Goal: Task Accomplishment & Management: Manage account settings

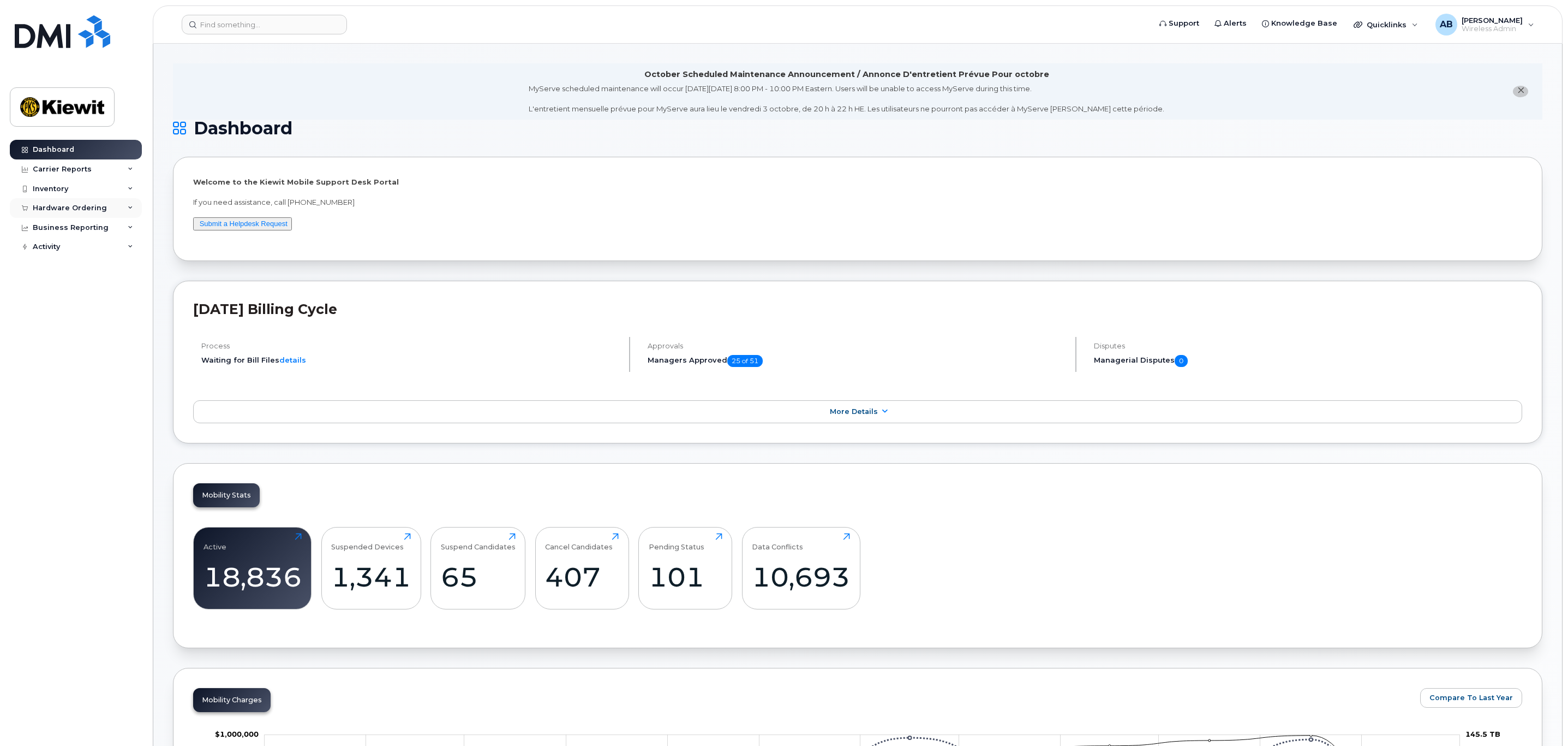
click at [60, 206] on div "Hardware Ordering" at bounding box center [70, 207] width 74 height 8
click at [71, 231] on div "Overview" at bounding box center [55, 228] width 35 height 10
click at [92, 193] on div "Inventory" at bounding box center [76, 188] width 132 height 20
click at [73, 208] on div "Mobility Devices" at bounding box center [68, 208] width 61 height 10
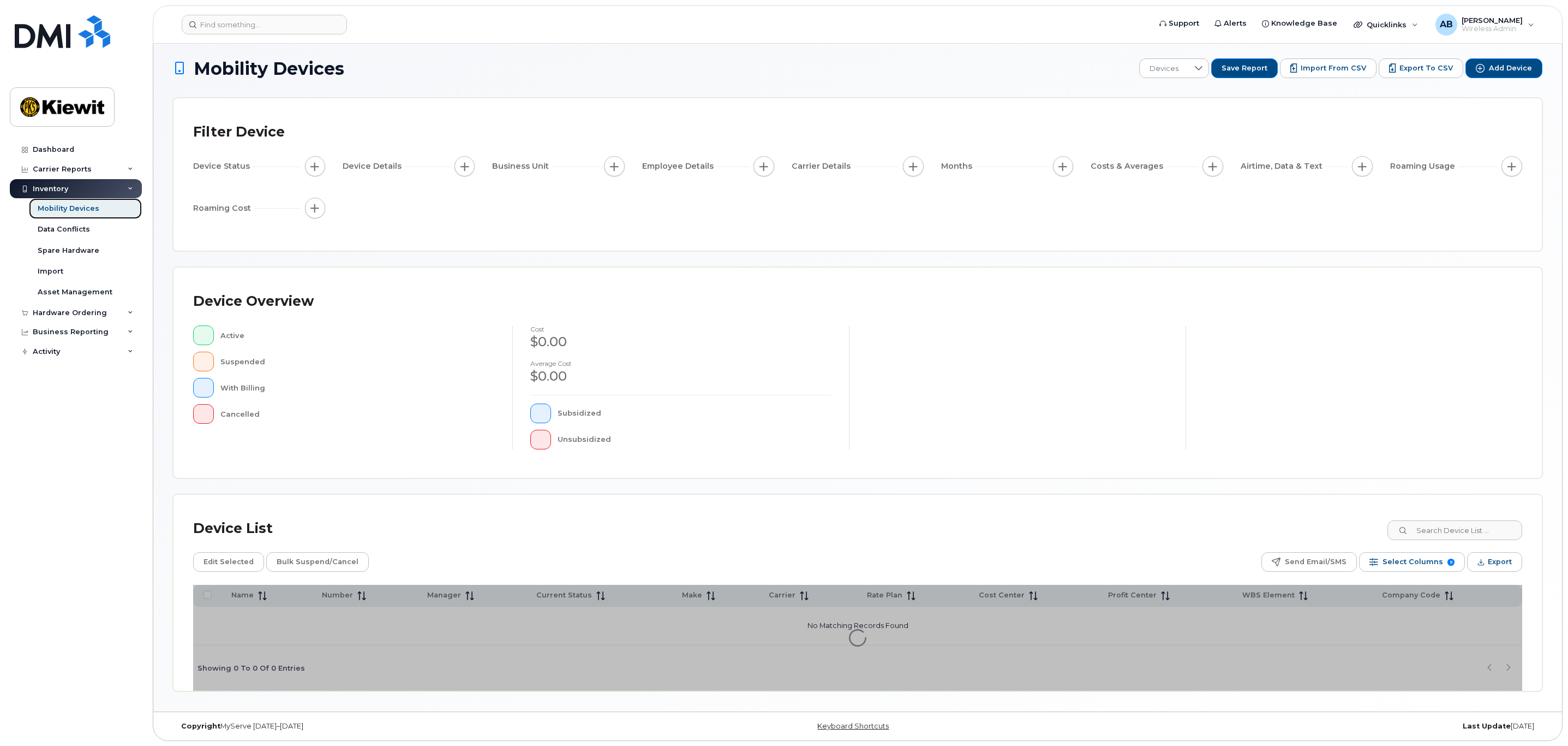
scroll to position [7, 0]
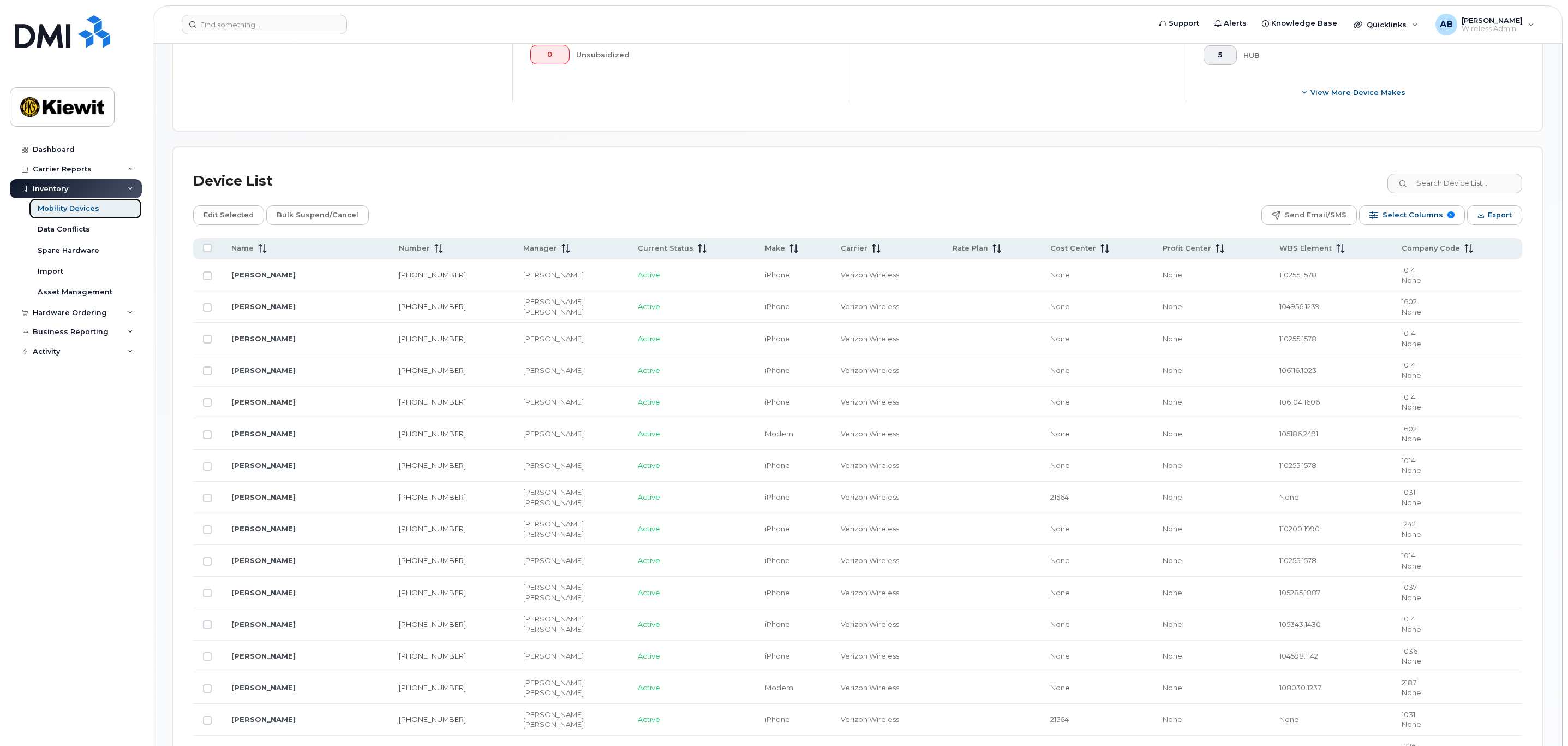
scroll to position [417, 0]
click at [443, 251] on icon at bounding box center [438, 249] width 8 height 8
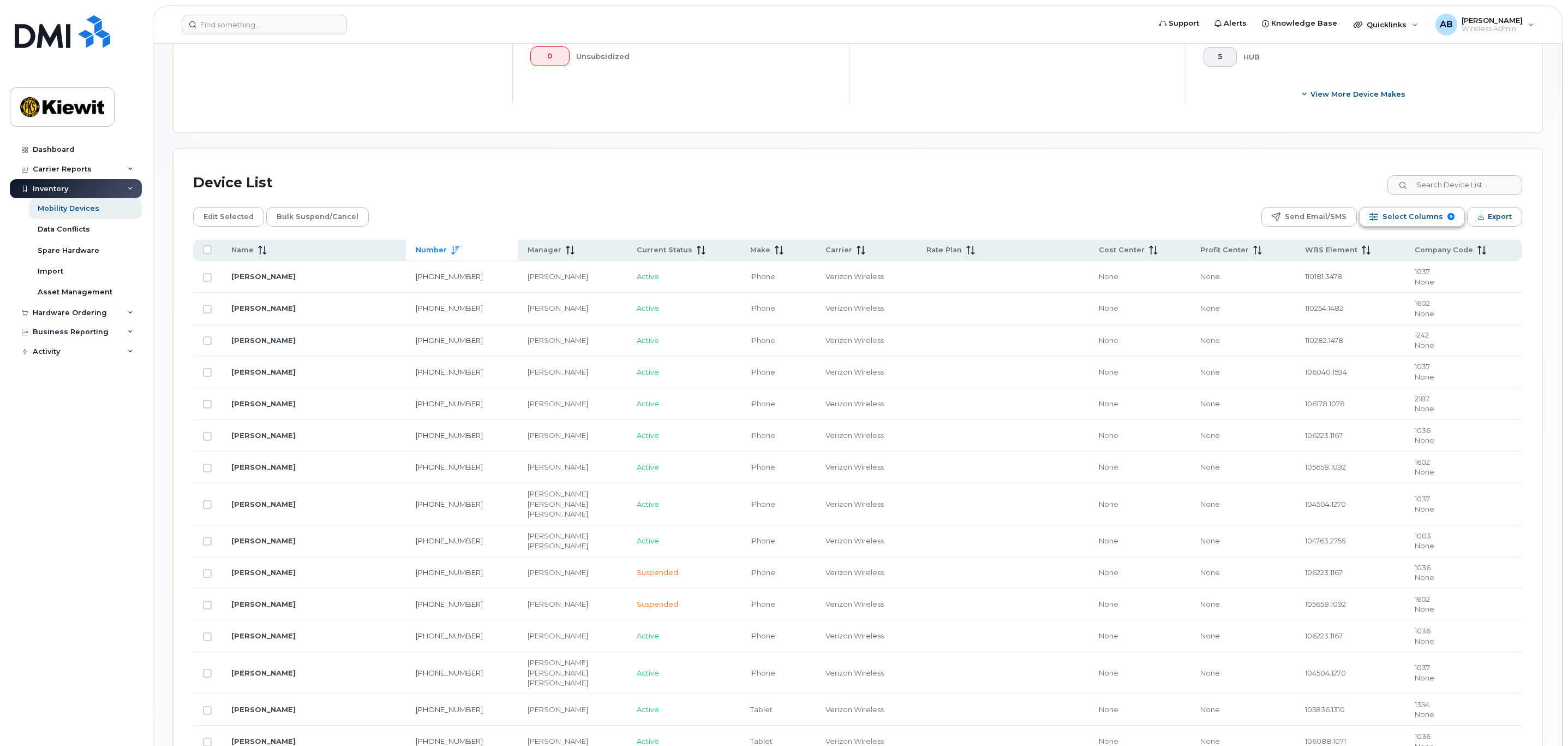
click at [1394, 220] on span "Select Columns" at bounding box center [1413, 217] width 60 height 17
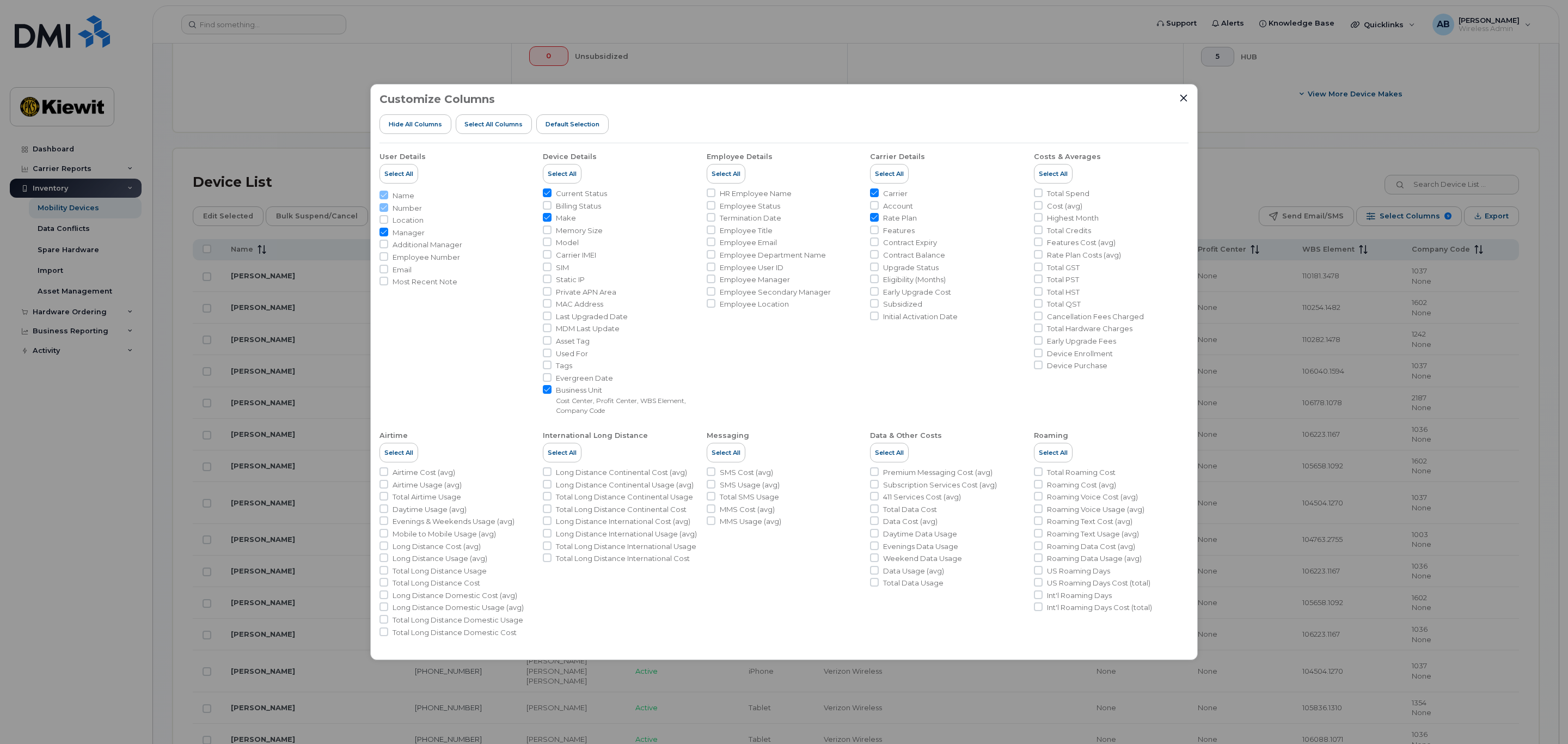
click at [1183, 92] on div "Customize Columns Hide All Columns Select all Columns Default Selection User De…" at bounding box center [784, 371] width 828 height 576
click at [1181, 101] on icon "Close" at bounding box center [1183, 97] width 8 height 8
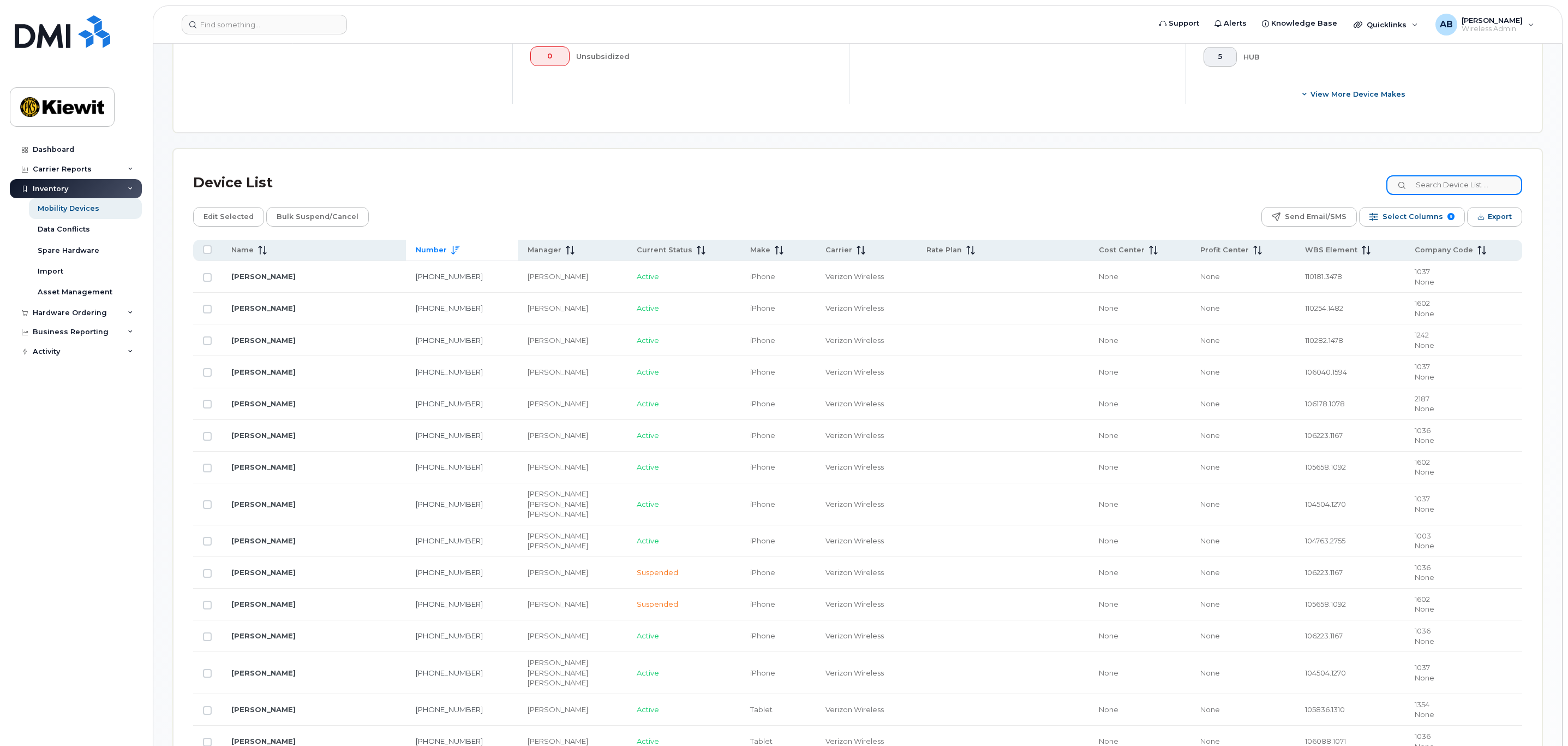
click at [1482, 184] on input at bounding box center [1455, 184] width 136 height 20
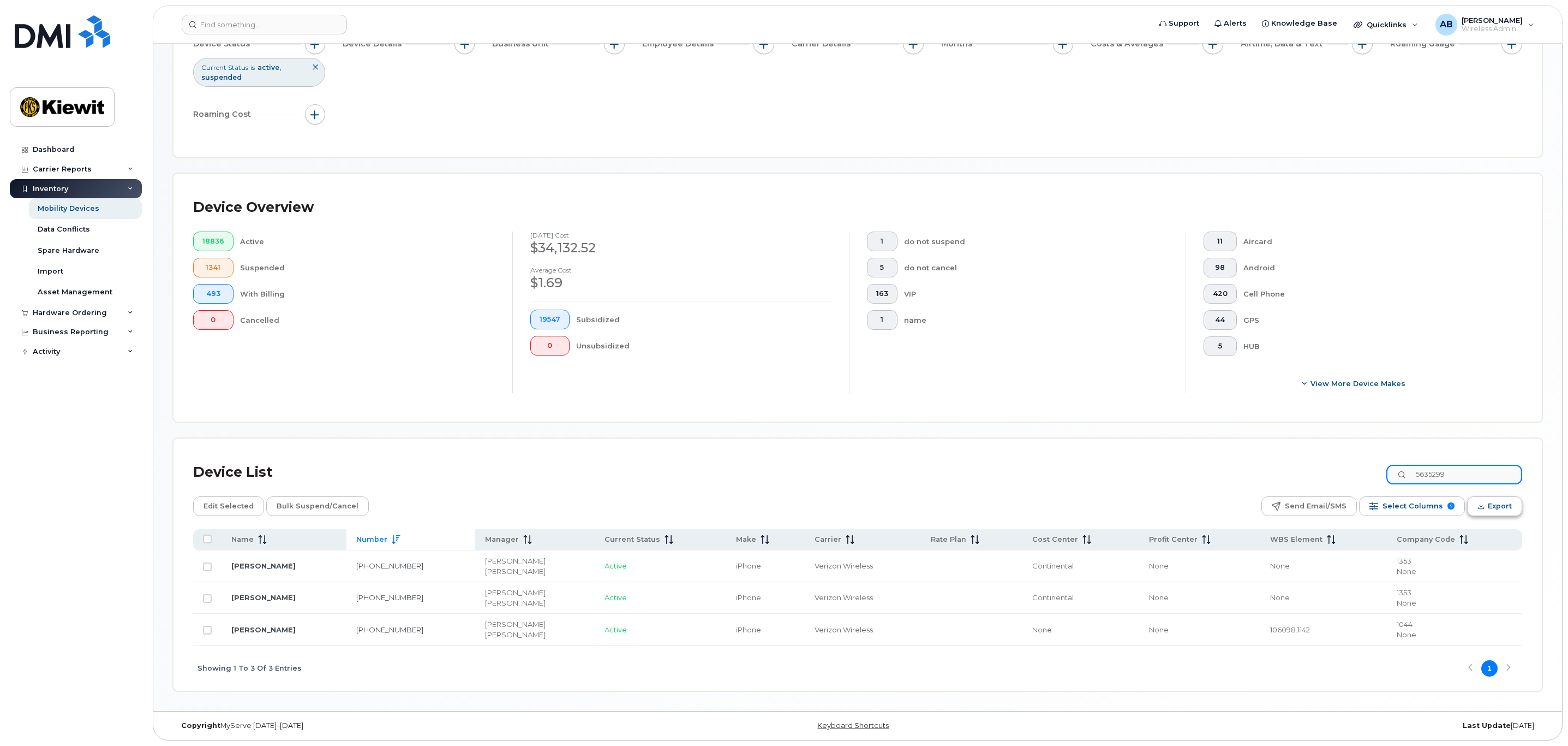
scroll to position [130, 0]
type input "5635299"
click at [1300, 665] on div "Showing 1 To 3 Of 3 Entries 1" at bounding box center [857, 668] width 1329 height 46
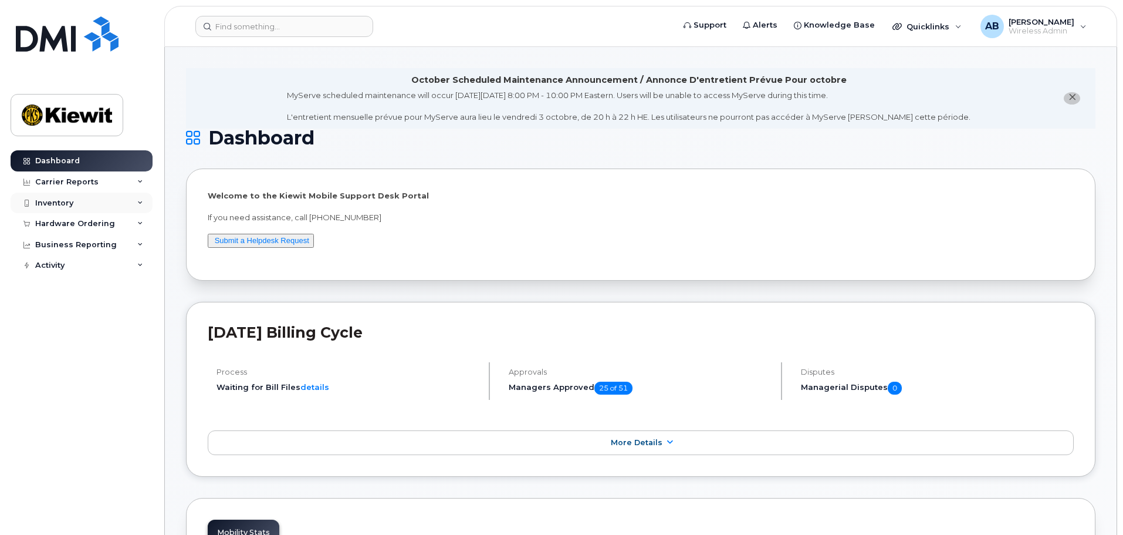
click at [70, 195] on div "Inventory" at bounding box center [82, 202] width 142 height 21
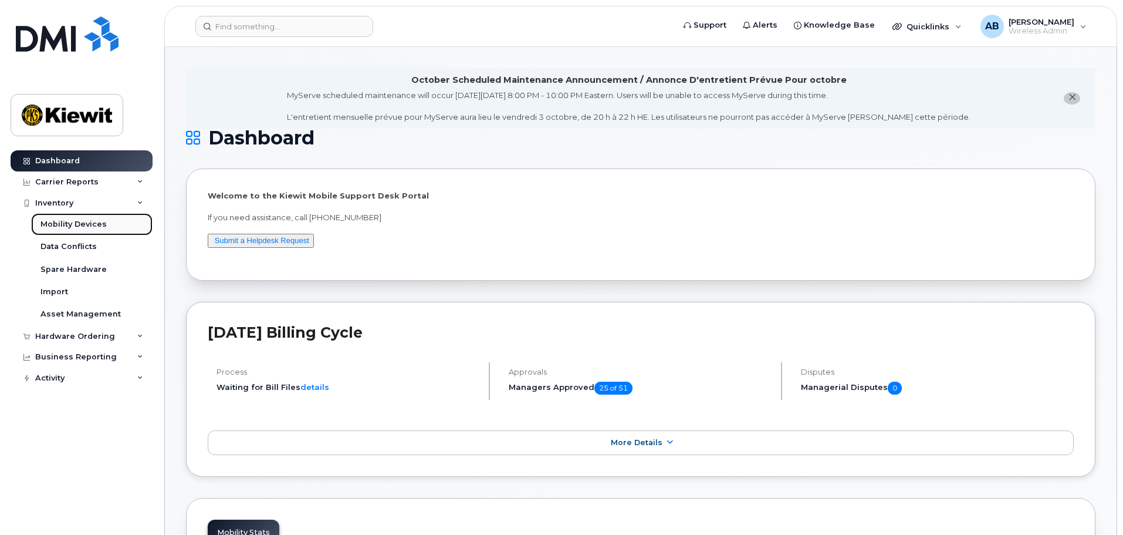
click at [75, 228] on div "Mobility Devices" at bounding box center [73, 224] width 66 height 11
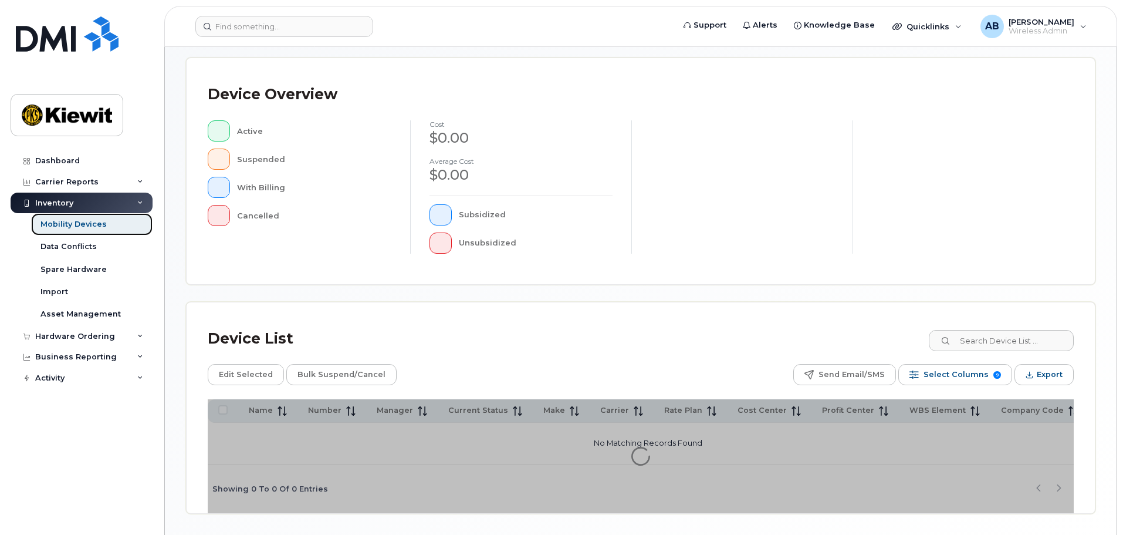
scroll to position [272, 0]
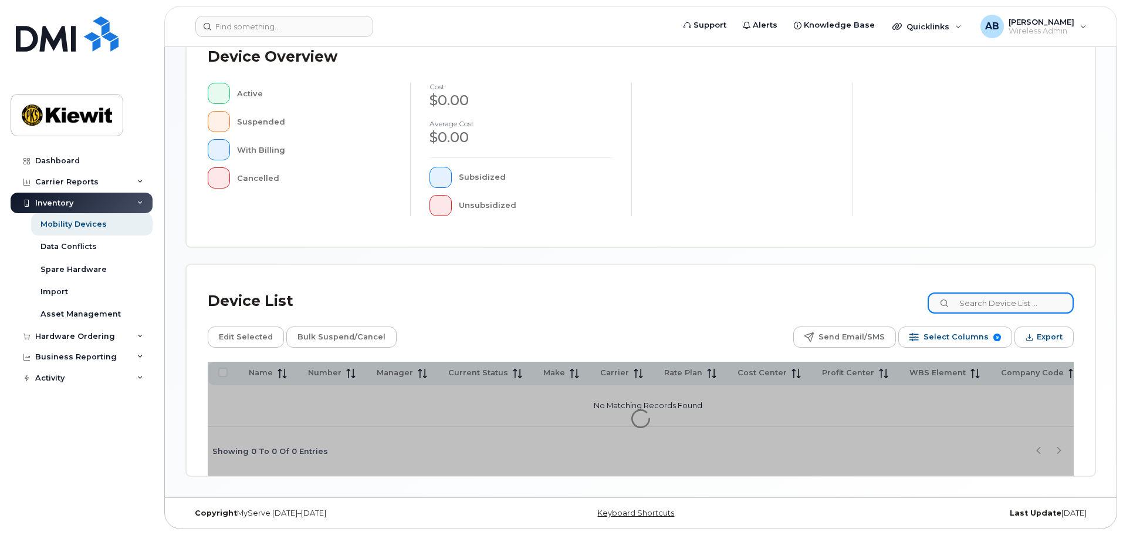
click at [1035, 305] on input at bounding box center [1001, 302] width 146 height 21
type input "5635299667"
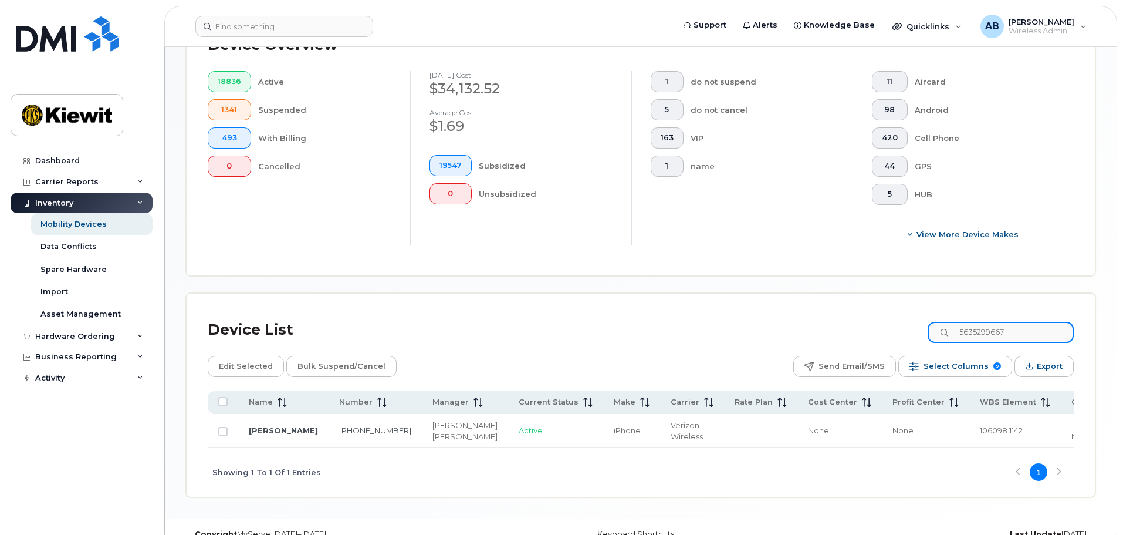
scroll to position [347, 0]
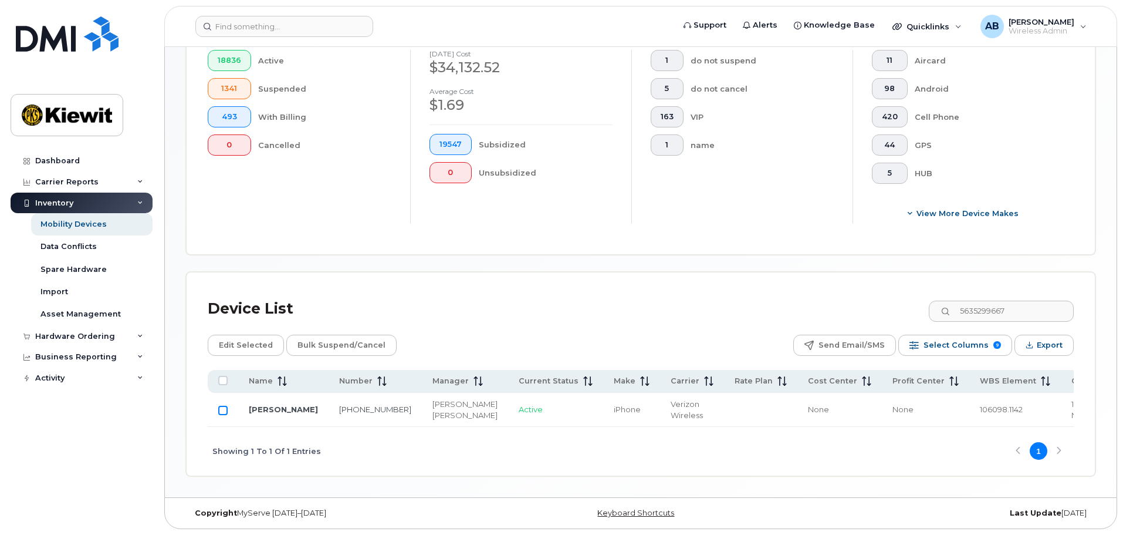
click at [227, 405] on input "Row Unselected" at bounding box center [222, 409] width 9 height 9
checkbox input "true"
click at [329, 399] on td "[PHONE_NUMBER]" at bounding box center [375, 410] width 93 height 34
click at [279, 404] on link "[PERSON_NAME]" at bounding box center [283, 408] width 69 height 9
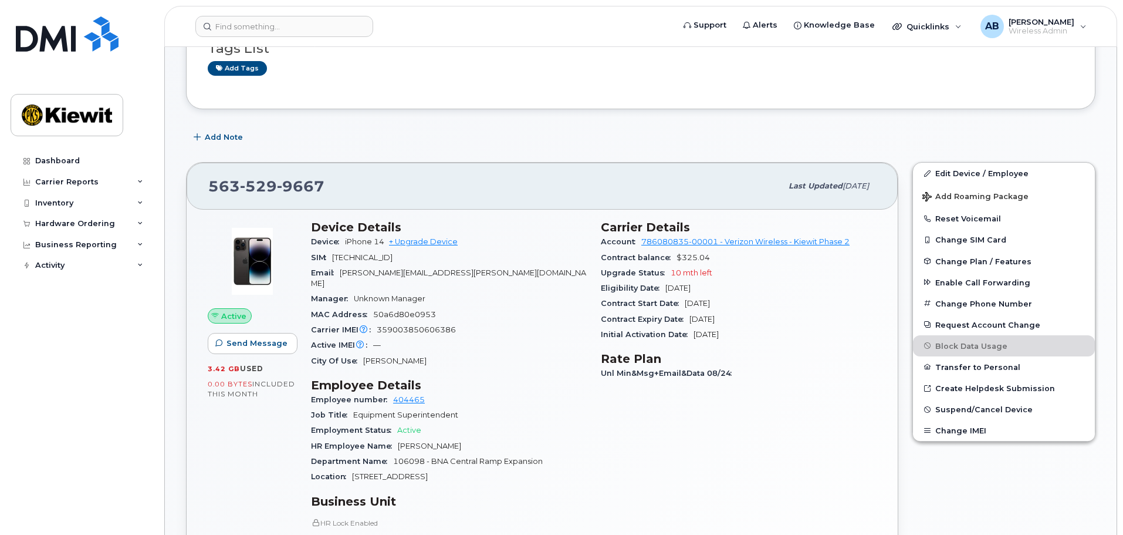
scroll to position [176, 0]
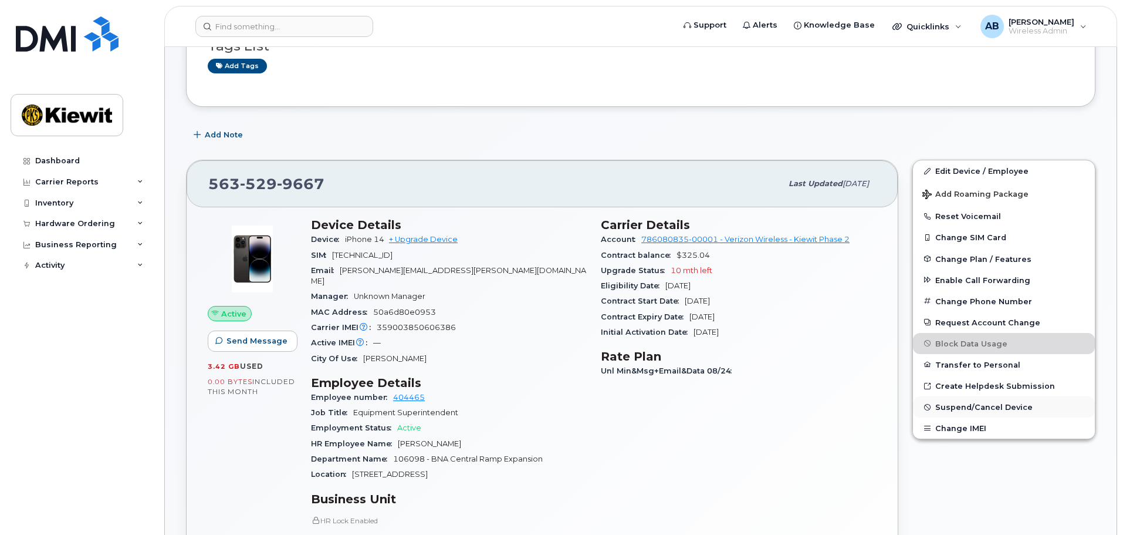
click at [979, 408] on span "Suspend/Cancel Device" at bounding box center [983, 407] width 97 height 9
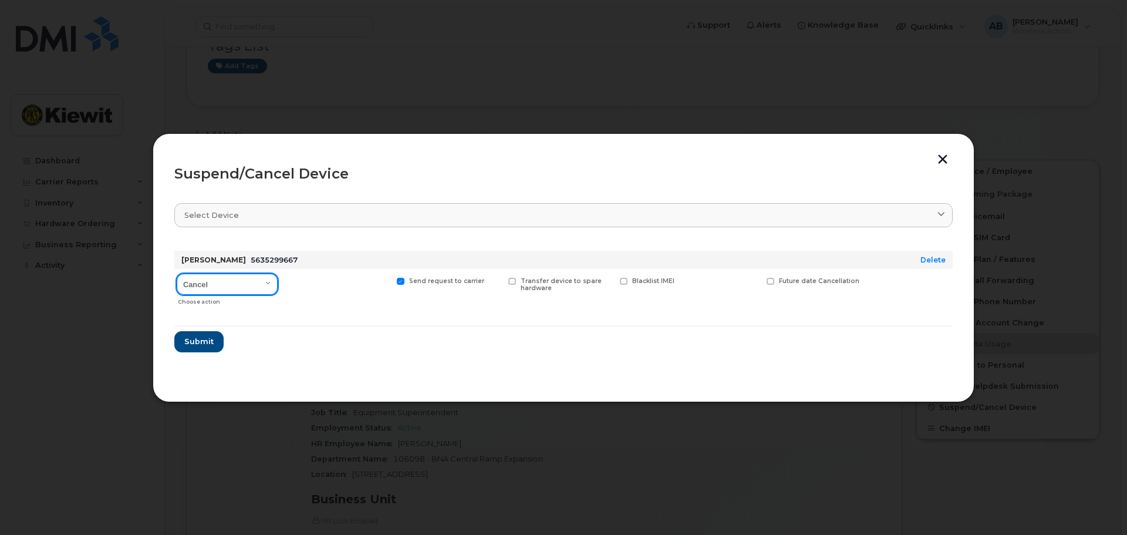
click at [240, 282] on select "Cancel Suspend - Reduced Rate Suspend - Full Rate Suspend - Lost Device/Stolen …" at bounding box center [227, 283] width 101 height 21
select select "[object Object]"
click at [177, 273] on select "Cancel Suspend - Reduced Rate Suspend - Full Rate Suspend - Lost Device/Stolen …" at bounding box center [227, 283] width 101 height 21
click at [319, 282] on span "Available for new activations/redeployments" at bounding box center [342, 284] width 88 height 15
click at [277, 282] on input "Available for new activations/redeployments" at bounding box center [274, 281] width 6 height 6
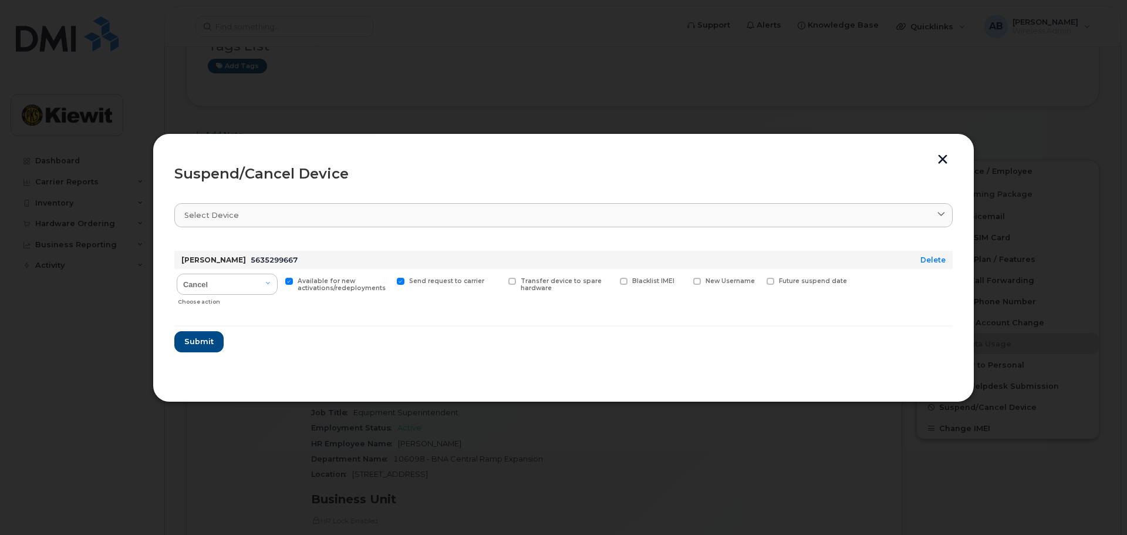
click at [395, 282] on div "Send request to carrier" at bounding box center [448, 290] width 109 height 42
click at [305, 279] on span "Available for new activations/redeployments" at bounding box center [342, 284] width 88 height 15
click at [277, 279] on input "Available for new activations/redeployments" at bounding box center [274, 281] width 6 height 6
checkbox input "false"
click at [200, 343] on span "Submit" at bounding box center [198, 341] width 29 height 11
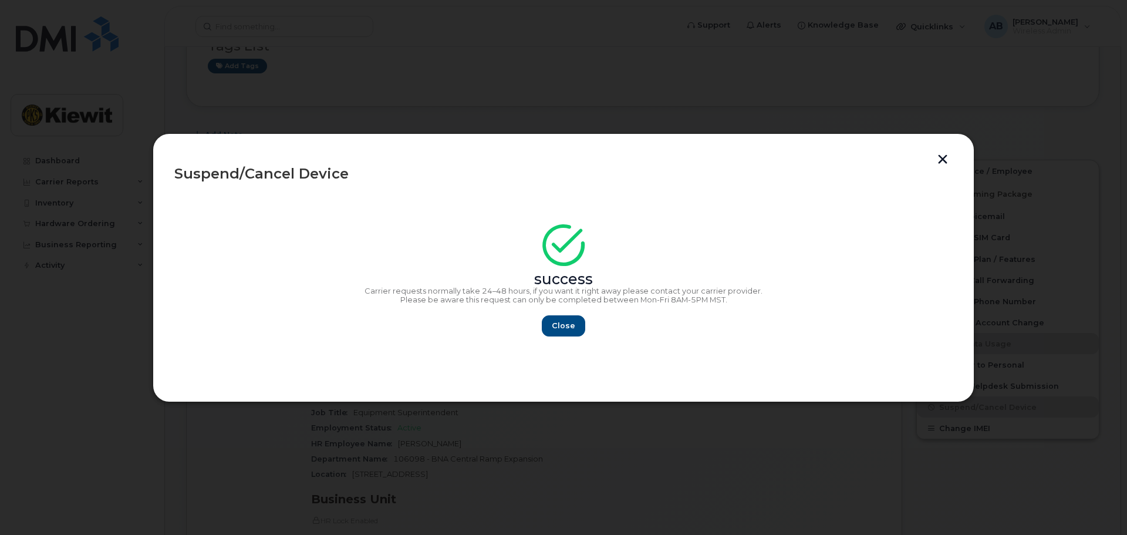
click at [539, 325] on div "Close" at bounding box center [563, 325] width 778 height 21
click at [548, 326] on button "Close" at bounding box center [563, 325] width 42 height 21
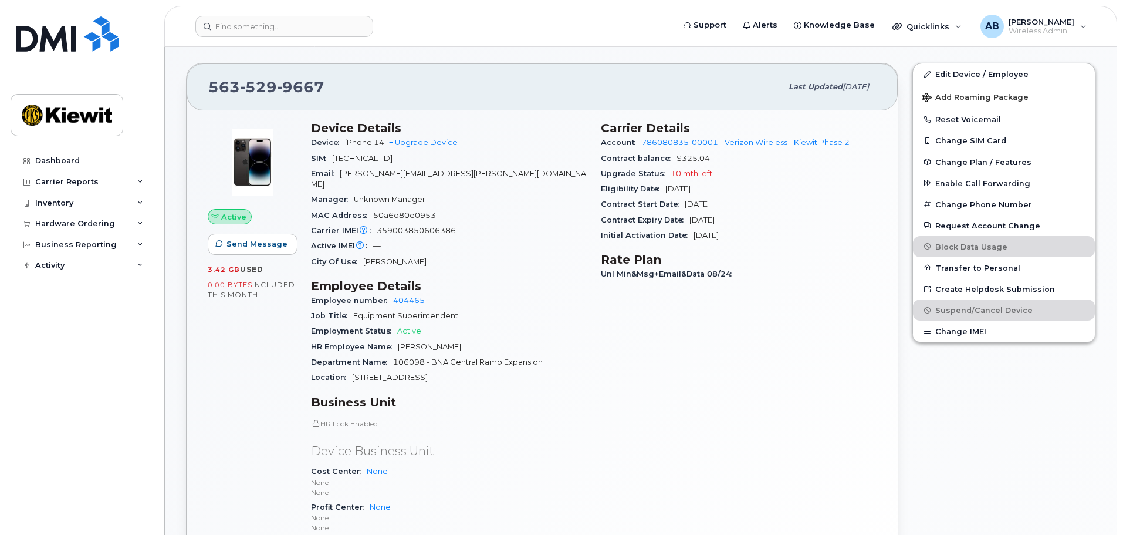
scroll to position [293, 0]
